Goal: Task Accomplishment & Management: Use online tool/utility

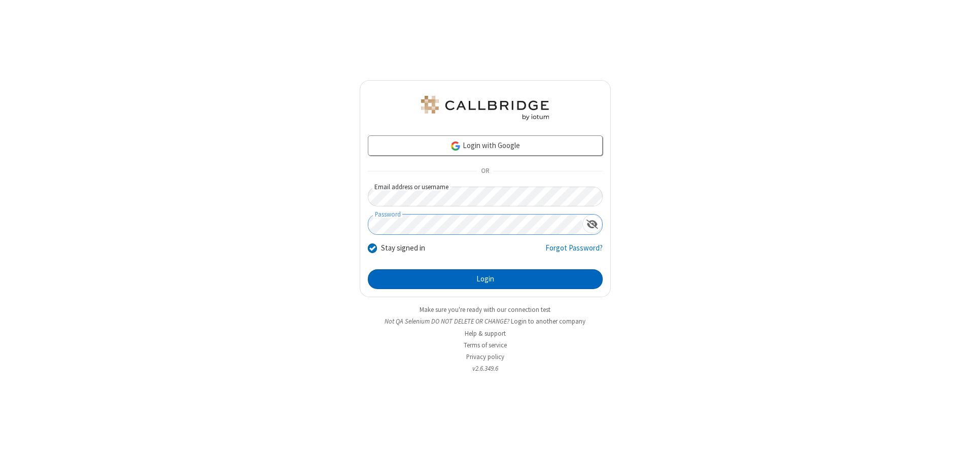
click at [485, 279] on button "Login" at bounding box center [485, 279] width 235 height 20
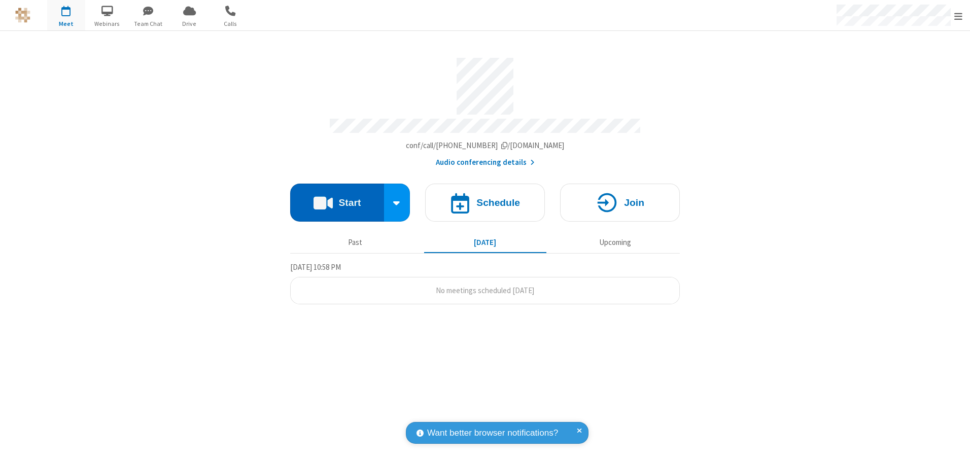
click at [337, 199] on button "Start" at bounding box center [337, 203] width 94 height 38
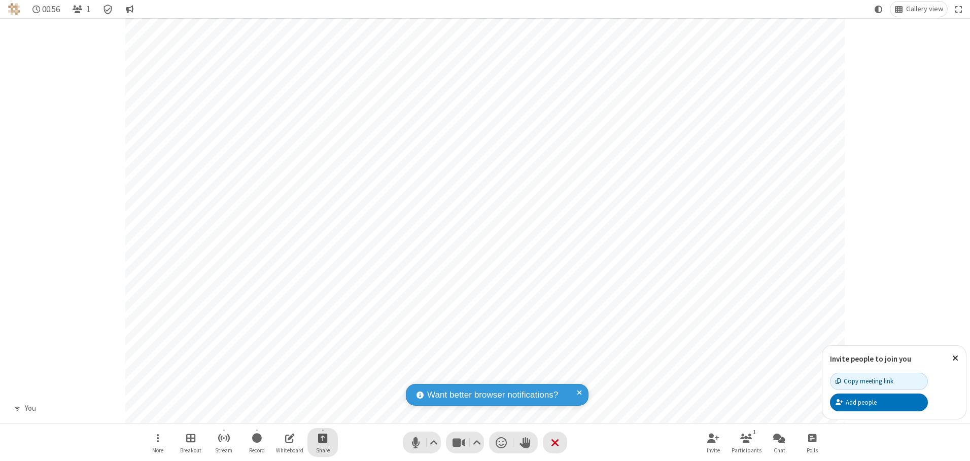
click at [323, 438] on span "Start sharing" at bounding box center [323, 438] width 10 height 13
click at [282, 413] on span "Share my screen" at bounding box center [282, 414] width 12 height 9
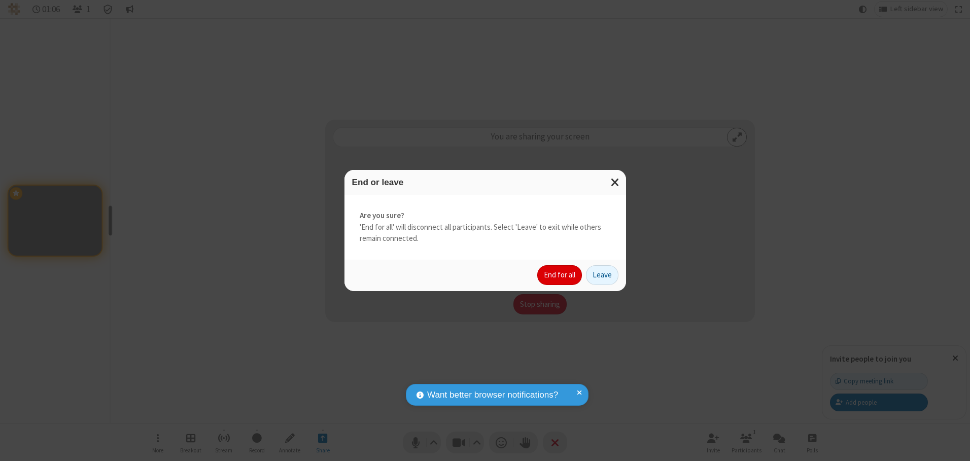
click at [560, 275] on button "End for all" at bounding box center [559, 275] width 45 height 20
